Goal: Information Seeking & Learning: Learn about a topic

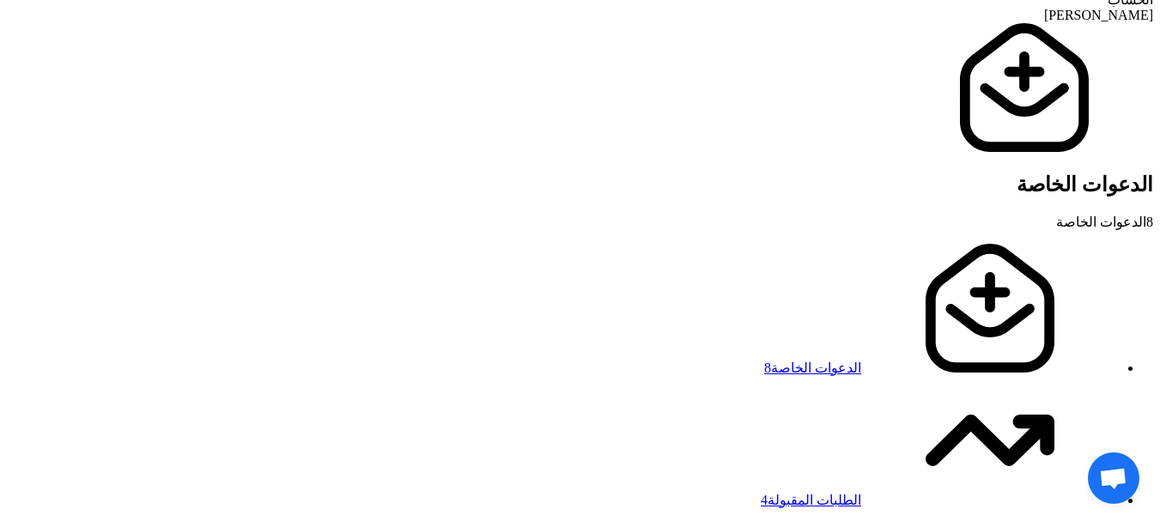
scroll to position [959, 0]
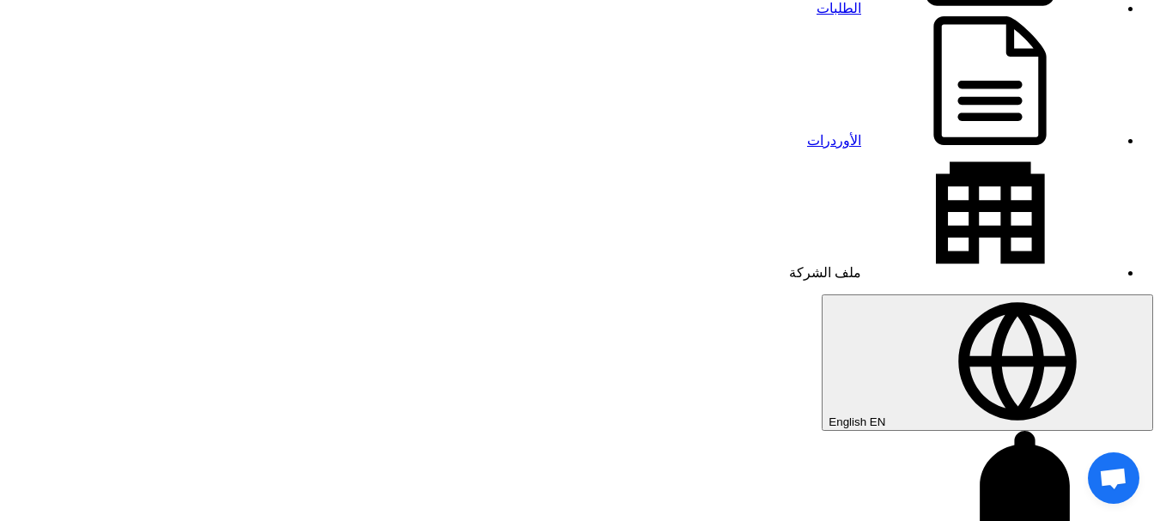
scroll to position [227, 0]
